Goal: Information Seeking & Learning: Learn about a topic

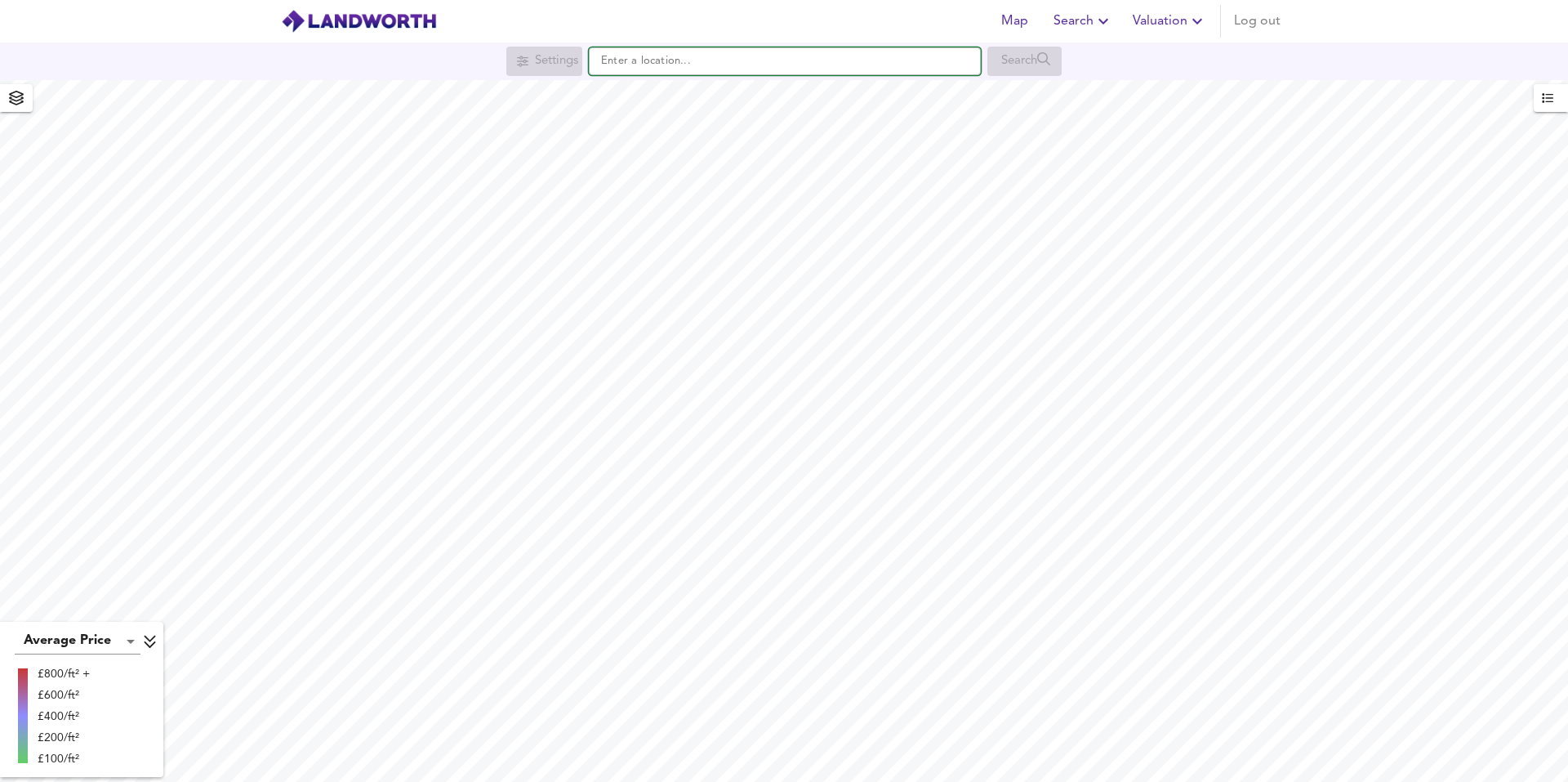
click at [639, 60] on input "text" at bounding box center [784, 61] width 392 height 28
paste input "ME4 4EE"
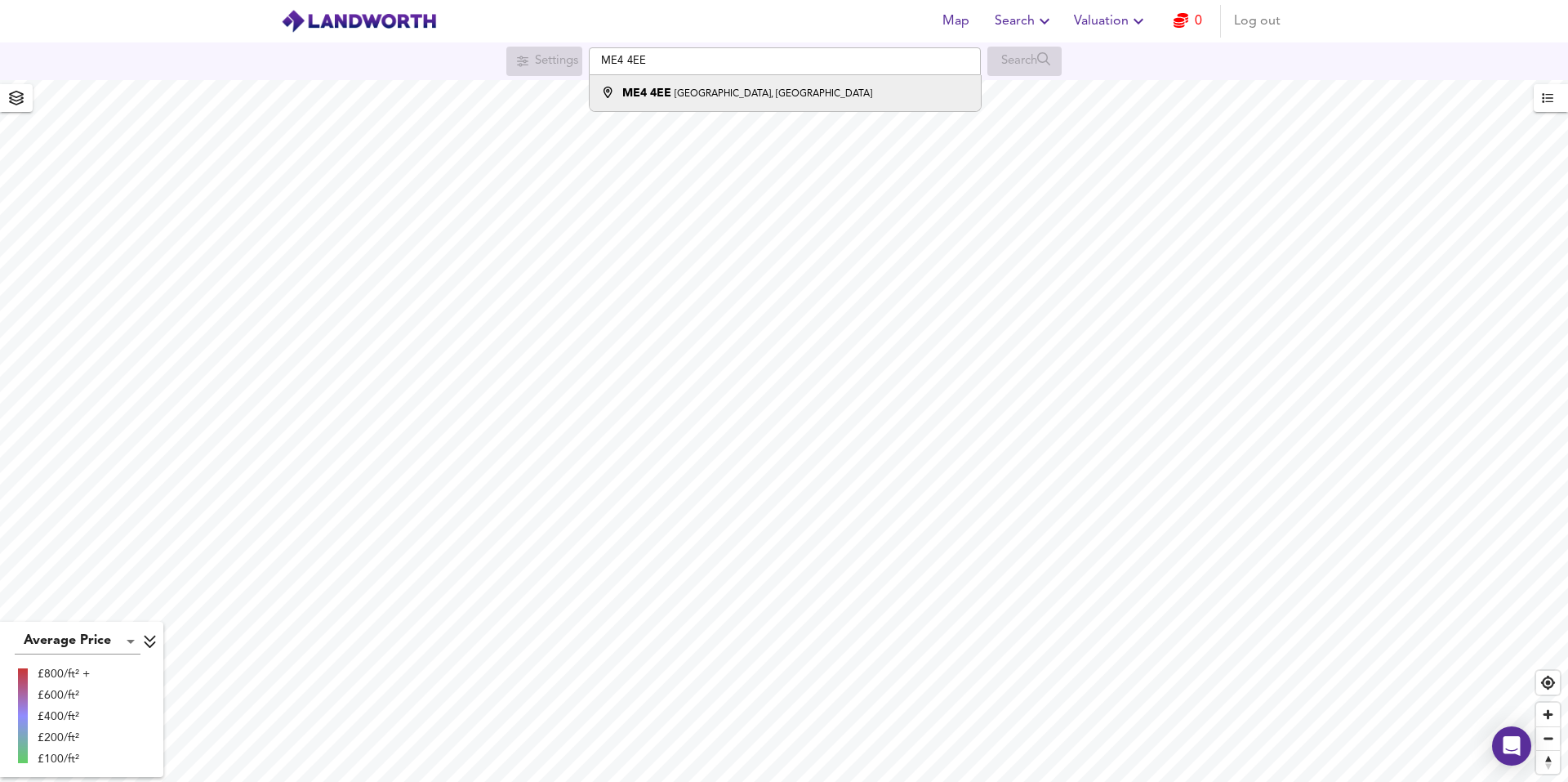
click at [713, 89] on small "[GEOGRAPHIC_DATA], [GEOGRAPHIC_DATA]" at bounding box center [773, 94] width 198 height 10
type input "[STREET_ADDRESS]"
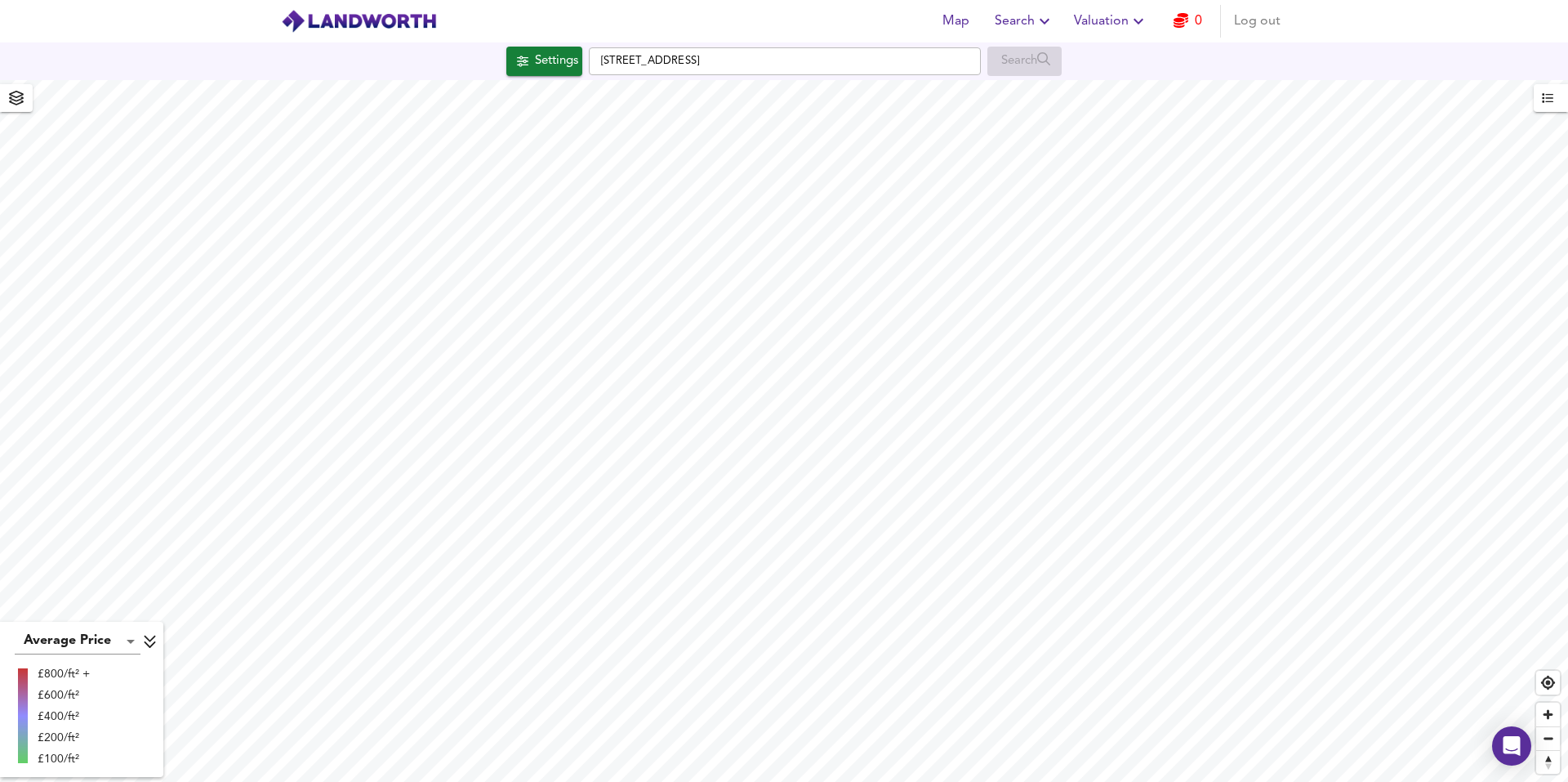
checkbox input "false"
checkbox input "true"
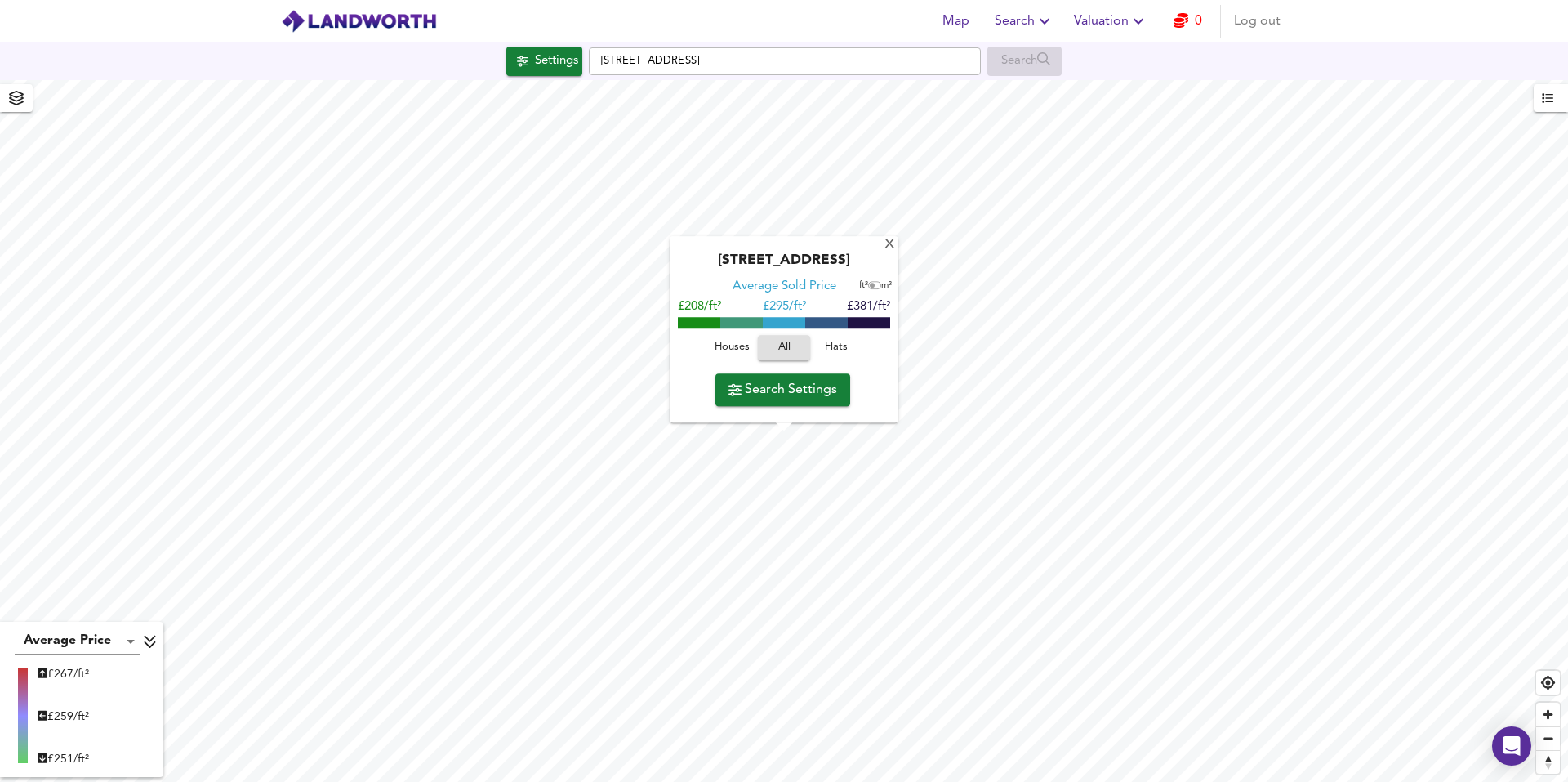
click at [872, 288] on input "checkbox" at bounding box center [872, 286] width 25 height 8
checkbox input "true"
click at [892, 249] on div "X" at bounding box center [890, 245] width 14 height 16
